Goal: Obtain resource: Obtain resource

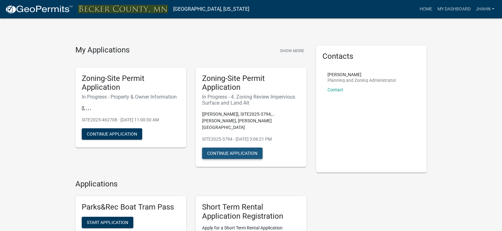
click at [235, 148] on button "Continue Application" at bounding box center [232, 153] width 60 height 11
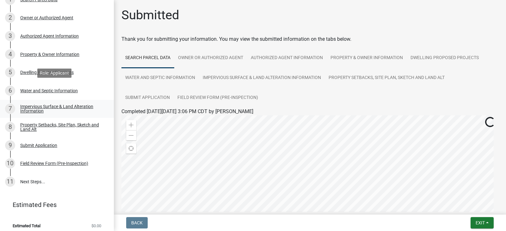
scroll to position [85, 0]
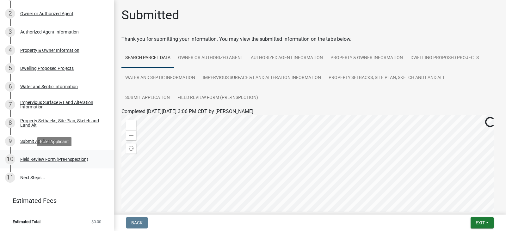
click at [49, 157] on div "Field Review Form (Pre-Inspection)" at bounding box center [54, 159] width 68 height 4
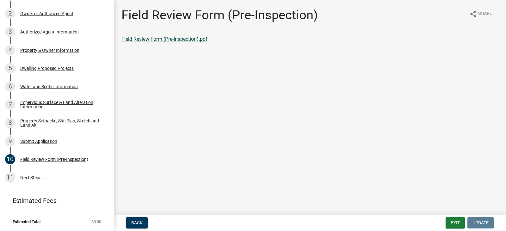
click at [166, 37] on link "Field Review Form (Pre-Inspection).pdf" at bounding box center [165, 39] width 86 height 6
click at [39, 160] on div "Field Review Form (Pre-Inspection)" at bounding box center [54, 159] width 68 height 4
click at [62, 158] on div "Field Review Form (Pre-Inspection)" at bounding box center [54, 159] width 68 height 4
click at [137, 224] on span "Back" at bounding box center [136, 223] width 11 height 5
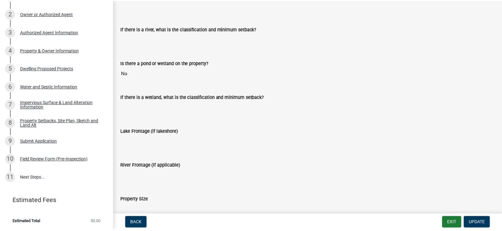
scroll to position [1353, 0]
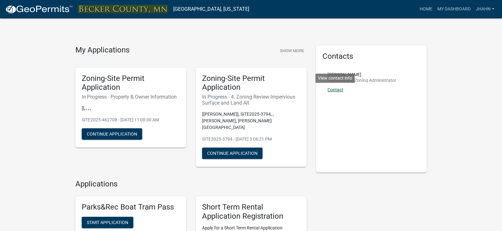
click at [341, 89] on link "Contact" at bounding box center [335, 89] width 16 height 5
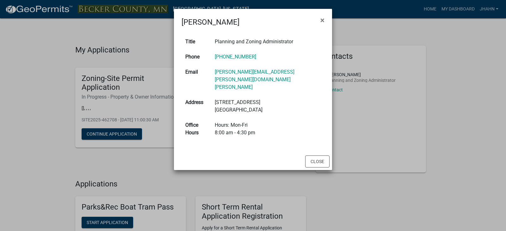
click at [52, 59] on ngb-modal-window "[PERSON_NAME] × Title Planning and Zoning Administrator Phone [PHONE_NUMBER] Em…" at bounding box center [253, 115] width 506 height 231
